Goal: Task Accomplishment & Management: Use online tool/utility

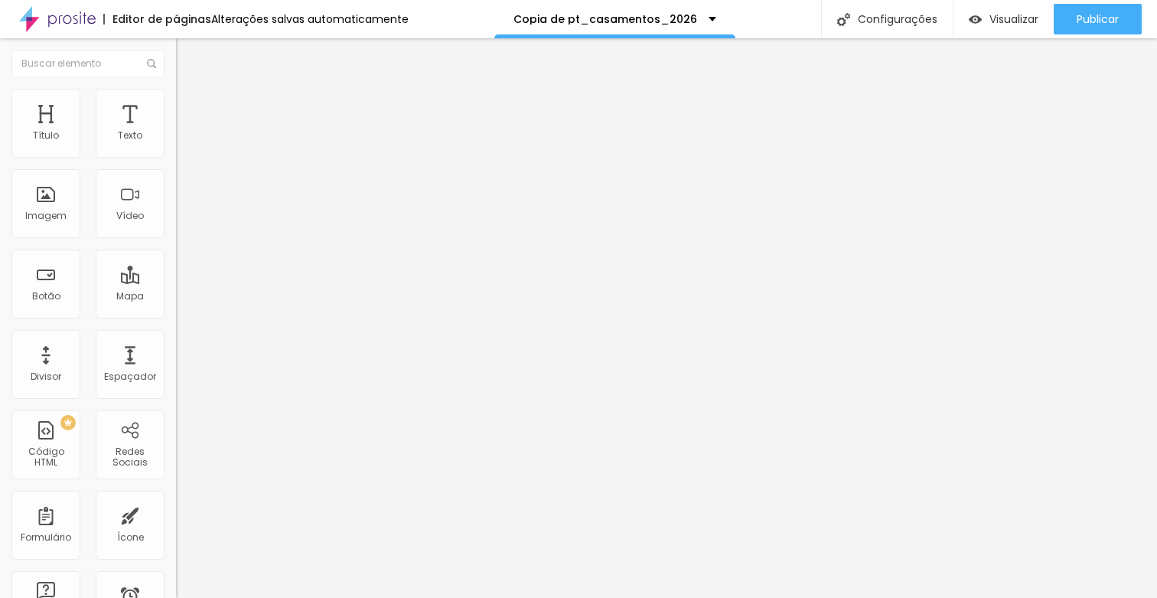
click at [176, 144] on input "Ver valores" at bounding box center [268, 136] width 184 height 15
type input "SEE Values"
drag, startPoint x: 42, startPoint y: 171, endPoint x: 27, endPoint y: 171, distance: 15.3
click at [176, 144] on input "-VER post-" at bounding box center [268, 136] width 184 height 15
type input "-See post-"
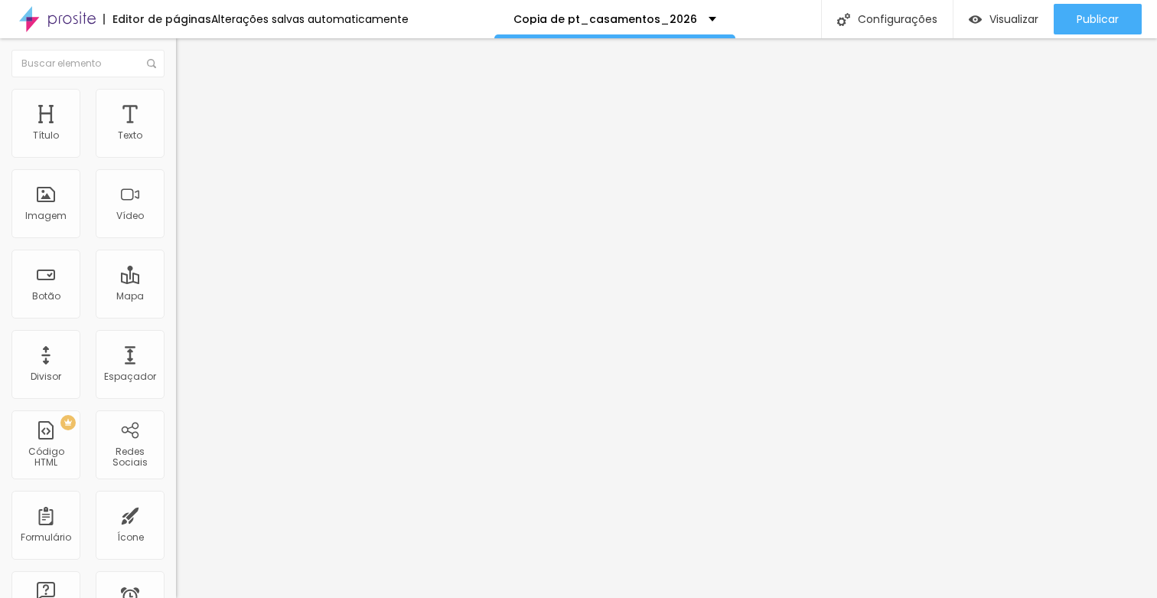
drag, startPoint x: 41, startPoint y: 173, endPoint x: 25, endPoint y: 171, distance: 16.2
click at [176, 144] on input "-VER post-" at bounding box center [268, 136] width 184 height 15
type input "-SEE post-"
click at [176, 132] on span "Trocar imagem" at bounding box center [217, 125] width 83 height 13
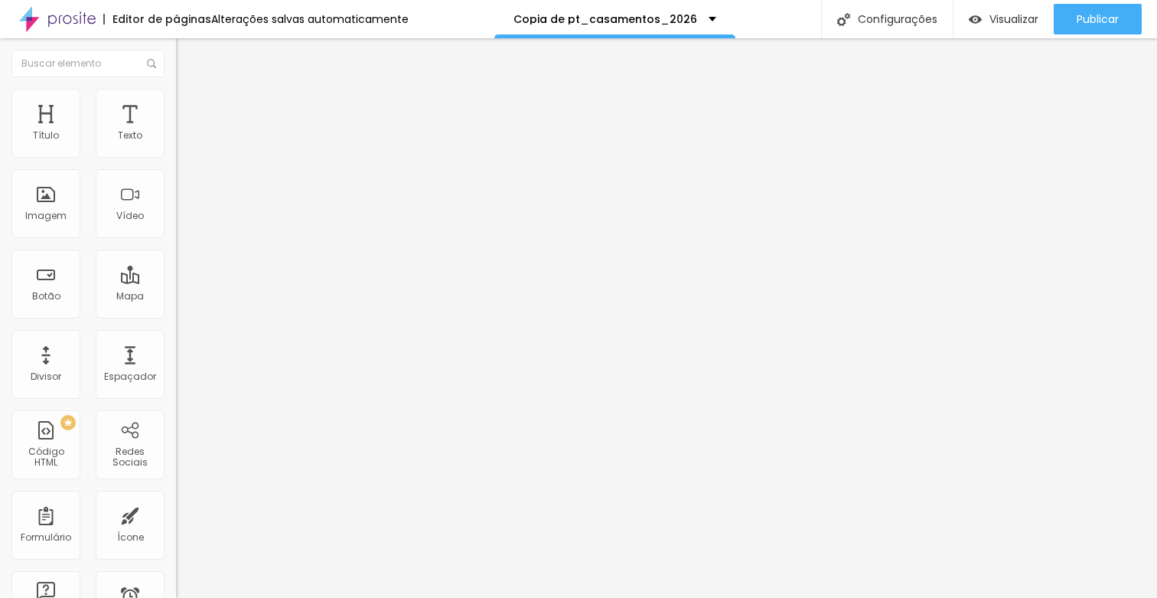
type input "A"
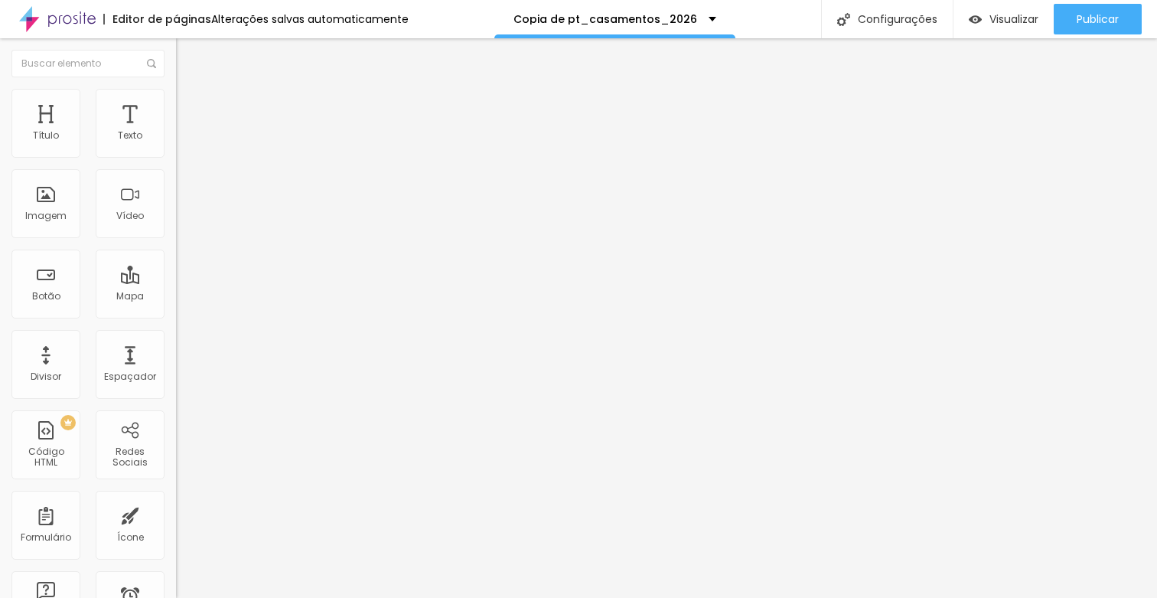
click at [176, 314] on input "[URL][DOMAIN_NAME][PERSON_NAME][PERSON_NAME]" at bounding box center [268, 305] width 184 height 15
paste input "casamento-familia/1387190-destinationwedding-[GEOGRAPHIC_DATA]-[PERSON_NAME]-ph…"
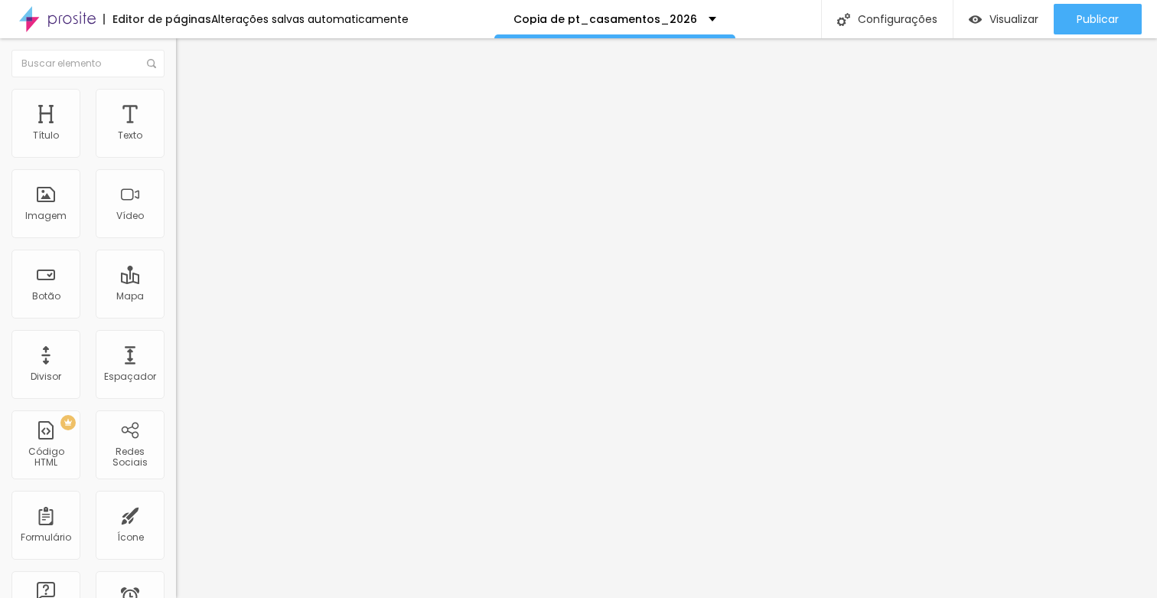
type input "[URL][DOMAIN_NAME][PERSON_NAME]"
click at [176, 315] on input "[URL][DOMAIN_NAME][PERSON_NAME][PERSON_NAME]" at bounding box center [268, 307] width 184 height 15
paste input "casamento-familia/1387190-destinationwedding-[GEOGRAPHIC_DATA]-[PERSON_NAME]-ph…"
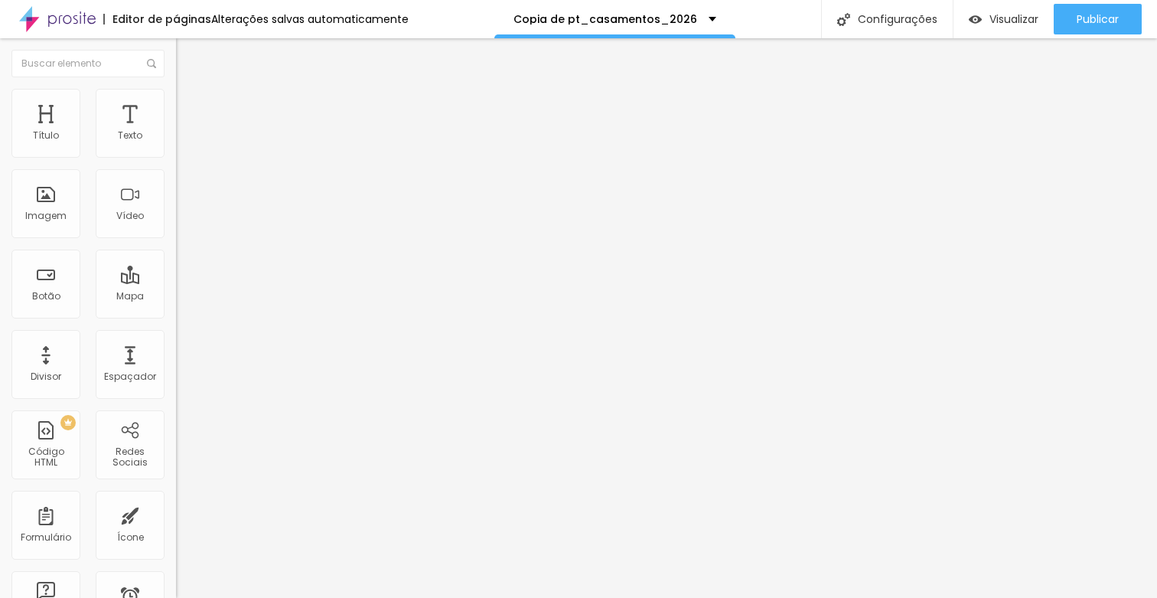
type input "[URL][DOMAIN_NAME][PERSON_NAME]"
drag, startPoint x: 41, startPoint y: 172, endPoint x: 29, endPoint y: 173, distance: 12.3
click at [176, 144] on input "-VER post-" at bounding box center [268, 136] width 184 height 15
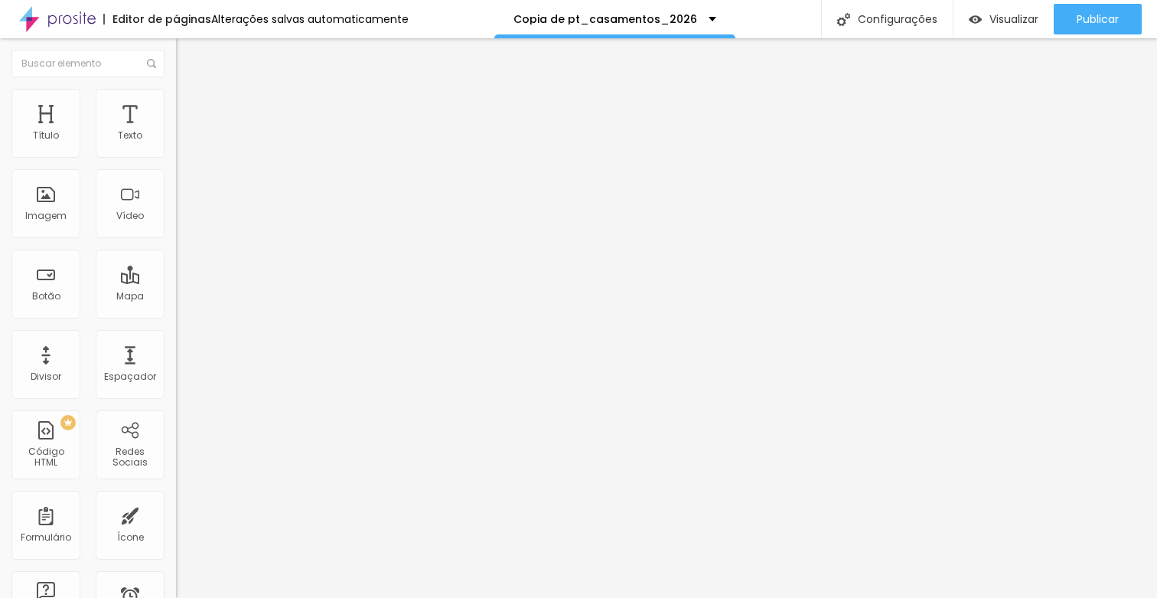
type input "-SEE post-"
drag, startPoint x: 40, startPoint y: 174, endPoint x: 27, endPoint y: 174, distance: 13.0
click at [176, 144] on input "-VER post-" at bounding box center [268, 136] width 184 height 15
type input "-SEE post-"
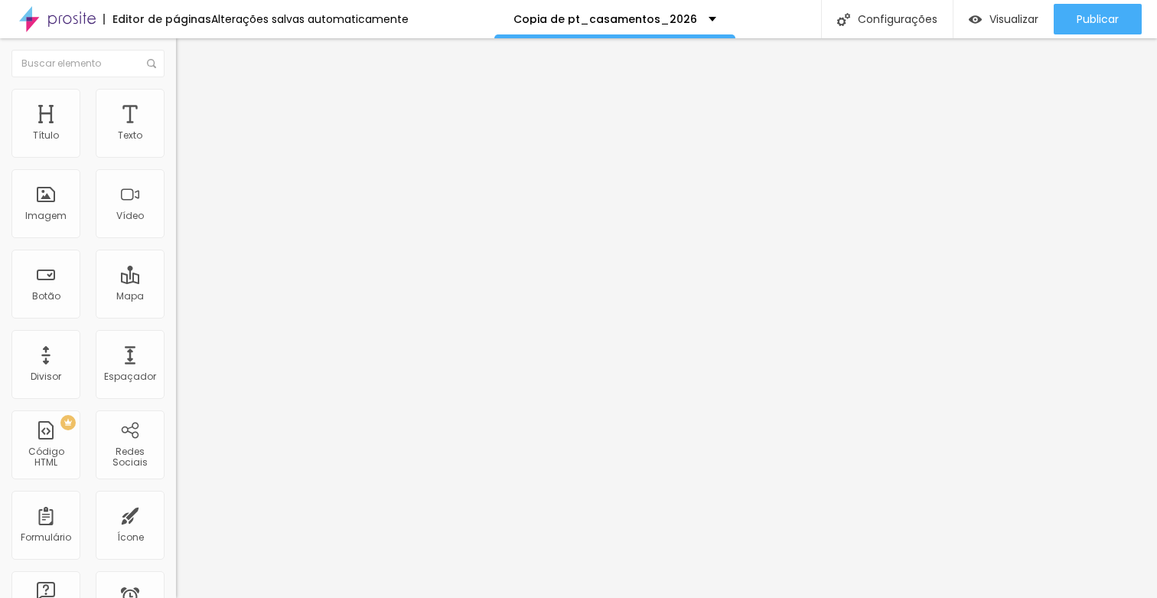
click at [176, 144] on input "VER MAIS" at bounding box center [268, 136] width 184 height 15
type input "More Posts"
drag, startPoint x: 33, startPoint y: 173, endPoint x: 11, endPoint y: 170, distance: 22.4
click at [176, 144] on input "Ver Extras Casamento" at bounding box center [268, 136] width 184 height 15
type input "See Wedding Extras"
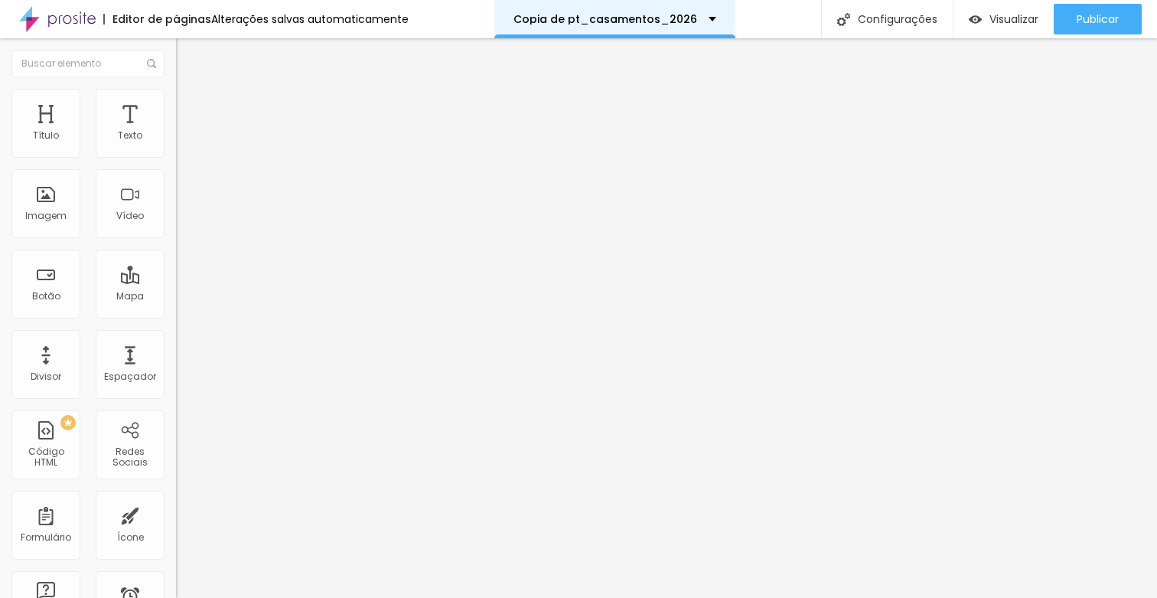
scroll to position [0, 0]
click at [176, 144] on input "Falar com o [PERSON_NAME]" at bounding box center [268, 136] width 184 height 15
type input "Talk to [PERSON_NAME]"
click at [176, 144] on input "Talk to [PERSON_NAME]" at bounding box center [268, 136] width 184 height 15
type input "Talk with [PERSON_NAME]"
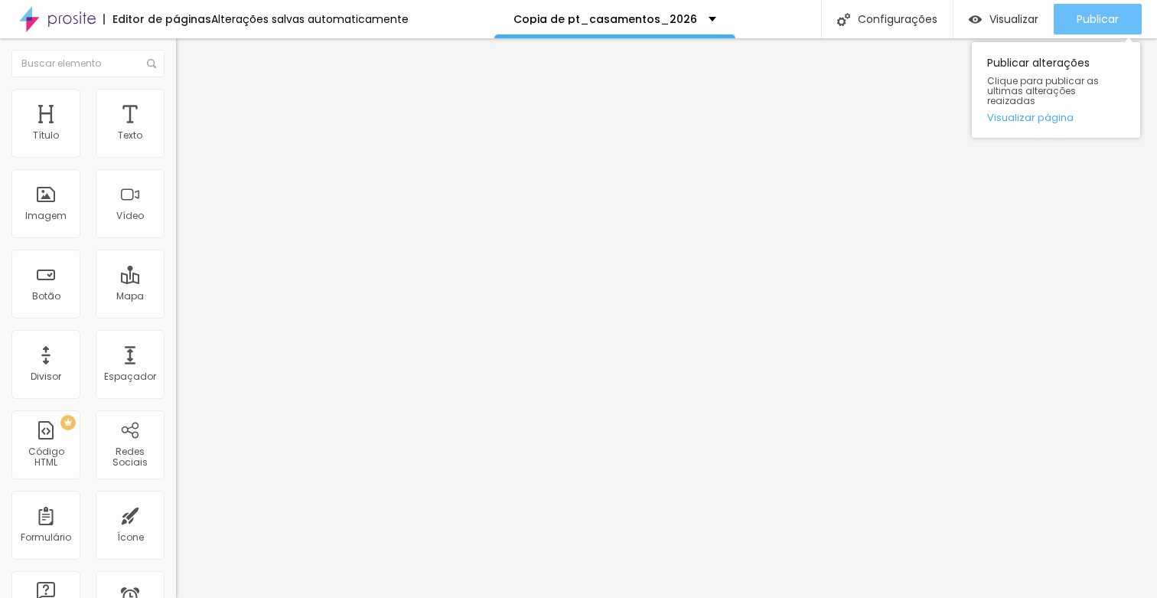
click at [855, 20] on span "Publicar" at bounding box center [1098, 19] width 42 height 12
